Goal: Navigation & Orientation: Find specific page/section

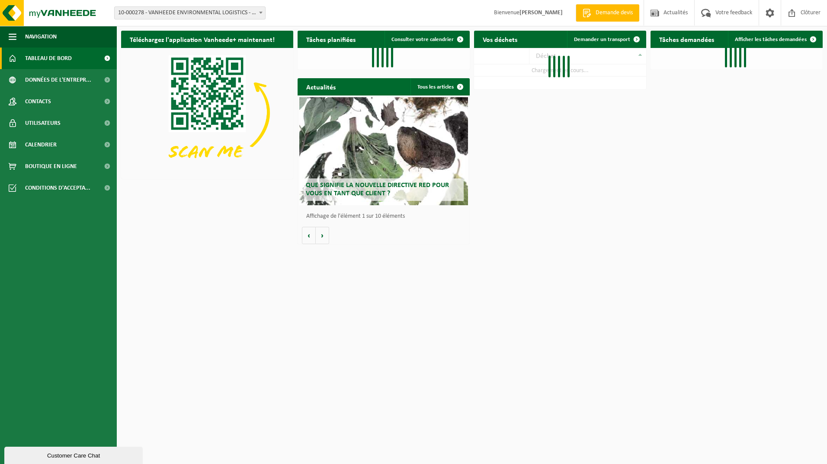
click at [183, 242] on div "Téléchargez l'application Vanheede+ maintenant! Cachez Tâches planifiées Consul…" at bounding box center [472, 137] width 706 height 222
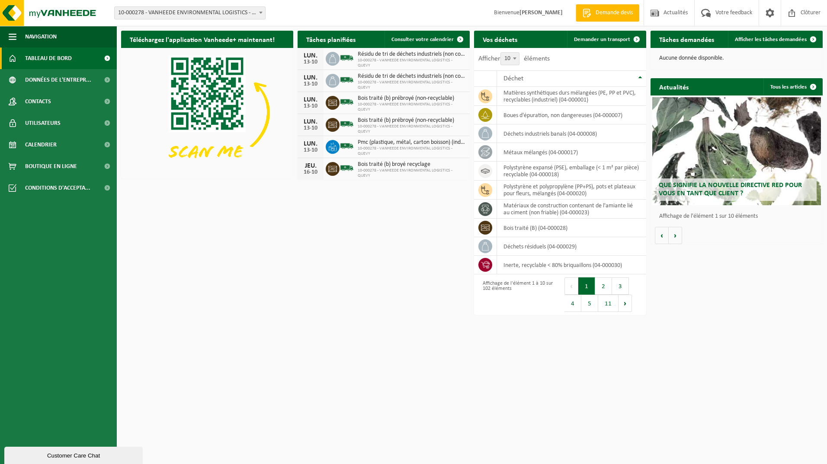
click at [310, 290] on html "Site: 10-000278 - VANHEEDE ENVIRONMENTAL LOGISTICS - QUEVY - [GEOGRAPHIC_DATA]-…" at bounding box center [413, 232] width 827 height 464
click at [282, 279] on div "Téléchargez l'application Vanheede+ maintenant! Cachez Tâches planifiées Consul…" at bounding box center [472, 152] width 706 height 253
click at [259, 265] on div "Téléchargez l'application Vanheede+ maintenant! Cachez Tâches planifiées Consul…" at bounding box center [472, 152] width 706 height 253
click at [276, 253] on div "Téléchargez l'application Vanheede+ maintenant! Cachez Tâches planifiées Consul…" at bounding box center [472, 152] width 706 height 253
click at [261, 281] on html "Site: 10-000278 - VANHEEDE ENVIRONMENTAL LOGISTICS - QUEVY - [GEOGRAPHIC_DATA]-…" at bounding box center [413, 232] width 827 height 464
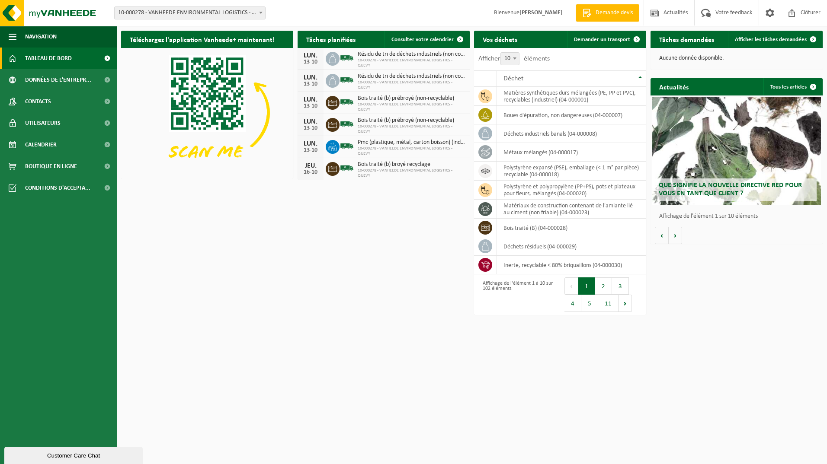
click at [261, 278] on div "Téléchargez l'application Vanheede+ maintenant! Cachez Tâches planifiées Consul…" at bounding box center [472, 152] width 706 height 253
click at [230, 330] on html "Site: 10-000278 - VANHEEDE ENVIRONMENTAL LOGISTICS - QUEVY - [GEOGRAPHIC_DATA]-…" at bounding box center [413, 232] width 827 height 464
